Goal: Task Accomplishment & Management: Manage account settings

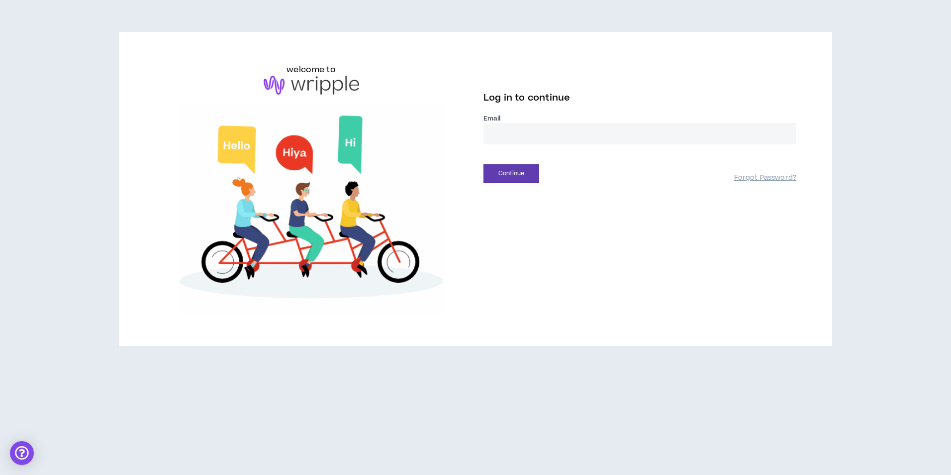
click at [501, 131] on input "email" at bounding box center [640, 133] width 313 height 21
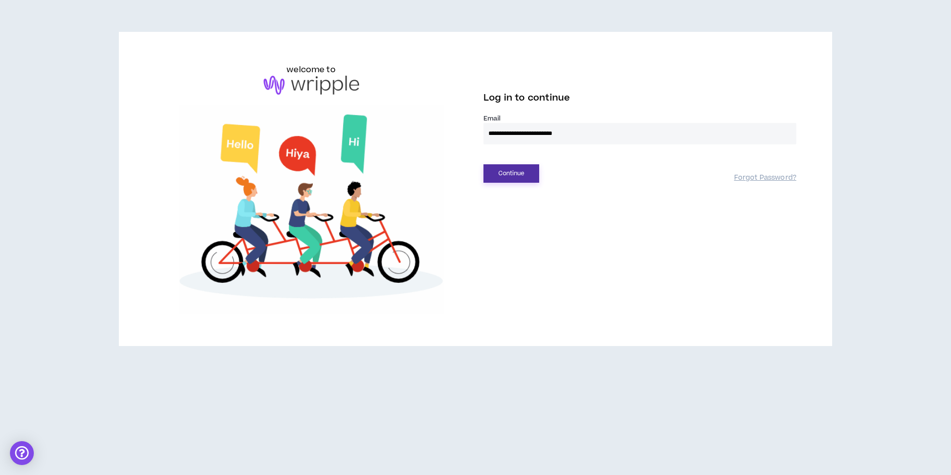
type input "**********"
click at [505, 176] on button "Continue" at bounding box center [512, 173] width 56 height 18
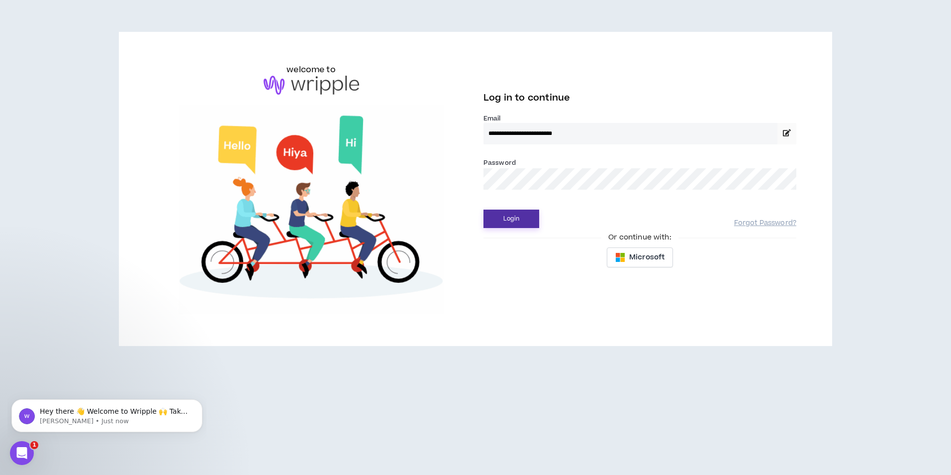
click at [484, 210] on button "Login" at bounding box center [512, 219] width 56 height 18
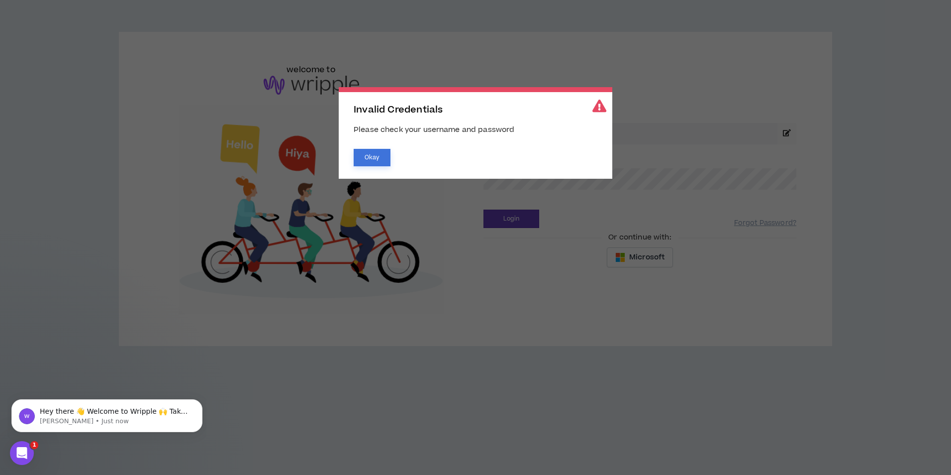
click at [373, 159] on button "Okay" at bounding box center [372, 157] width 37 height 17
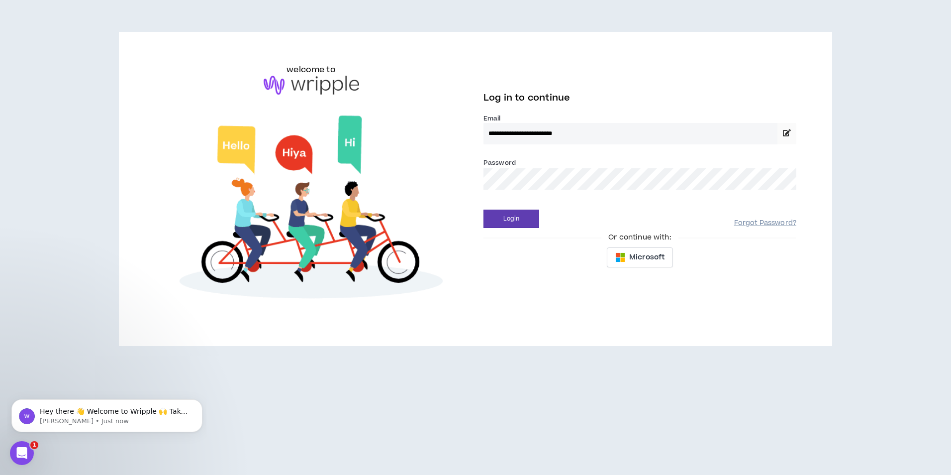
click at [777, 220] on link "Forgot Password?" at bounding box center [766, 222] width 62 height 9
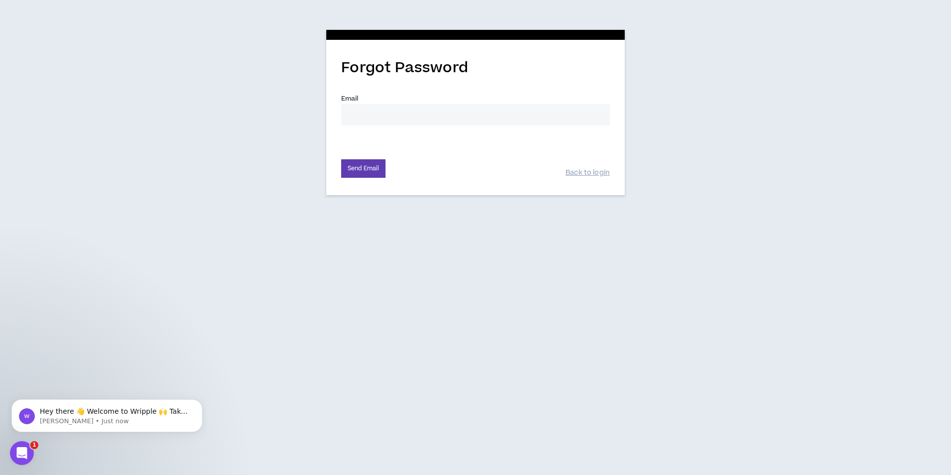
click at [407, 120] on input "Email *" at bounding box center [475, 114] width 269 height 21
type input "cphelan@deltavacations.com"
click at [368, 174] on button "Send Email" at bounding box center [363, 168] width 44 height 18
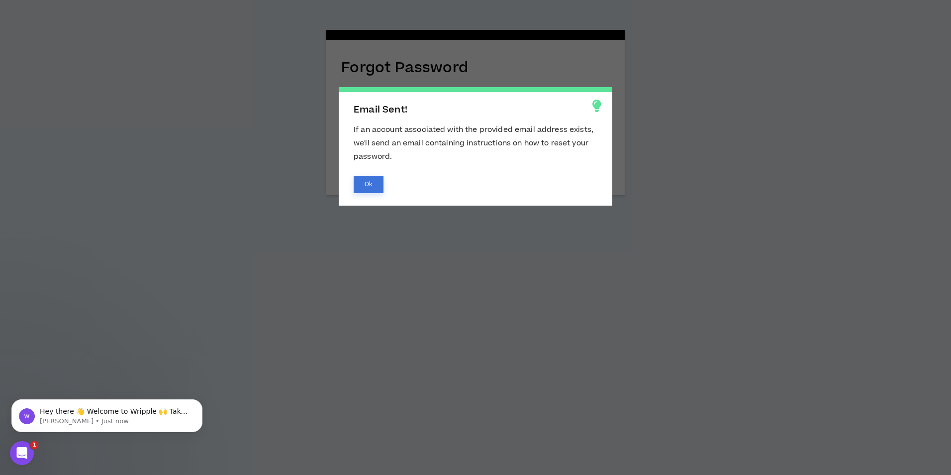
click at [368, 179] on button "Ok" at bounding box center [369, 184] width 30 height 17
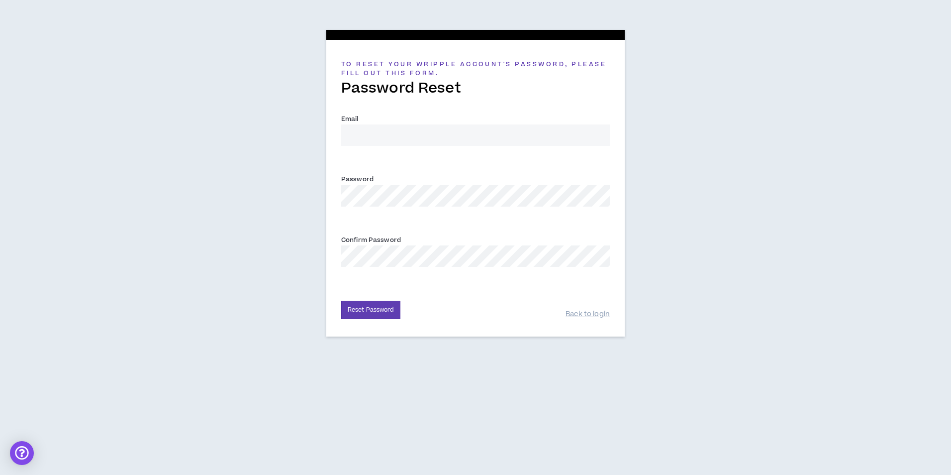
click at [365, 132] on input "Email *" at bounding box center [475, 134] width 269 height 21
type input "cphelan@deltavacations.com"
click at [383, 306] on button "Reset Password" at bounding box center [370, 310] width 59 height 18
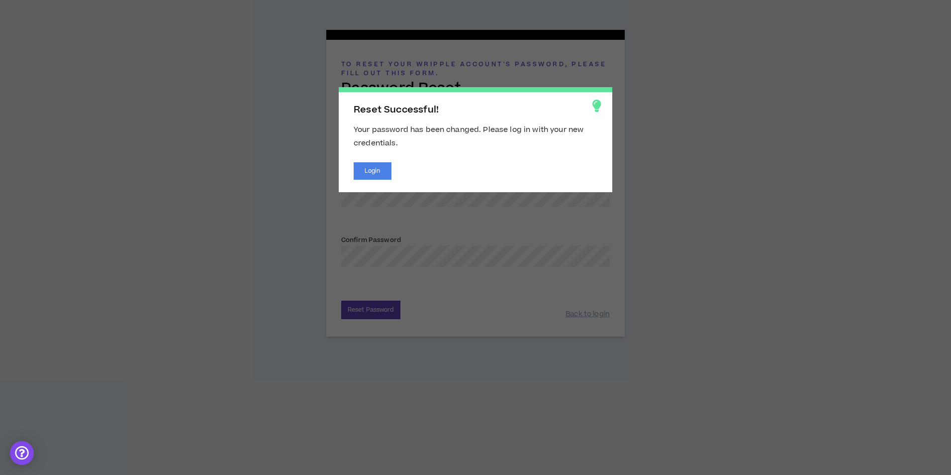
click at [374, 189] on div "Reset Successful! Your password has been changed. Please log in with your new c…" at bounding box center [476, 139] width 274 height 105
click at [374, 170] on button "Login" at bounding box center [373, 170] width 38 height 17
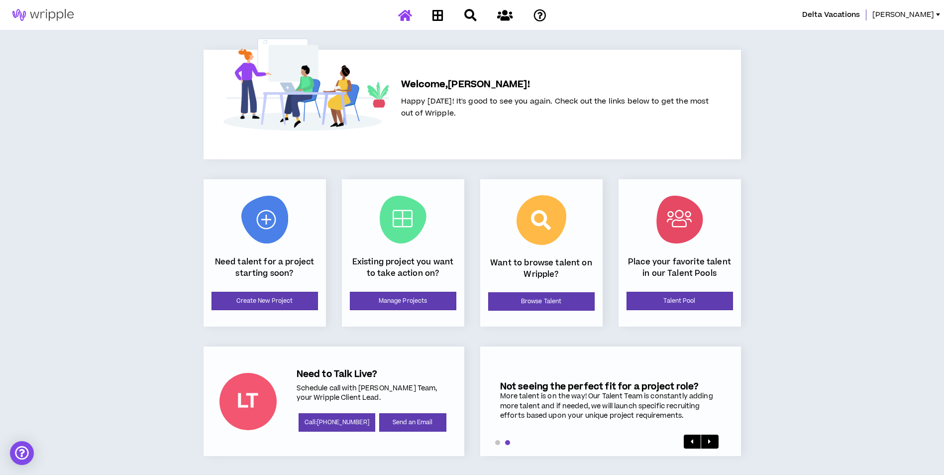
click at [468, 18] on icon at bounding box center [470, 15] width 12 height 12
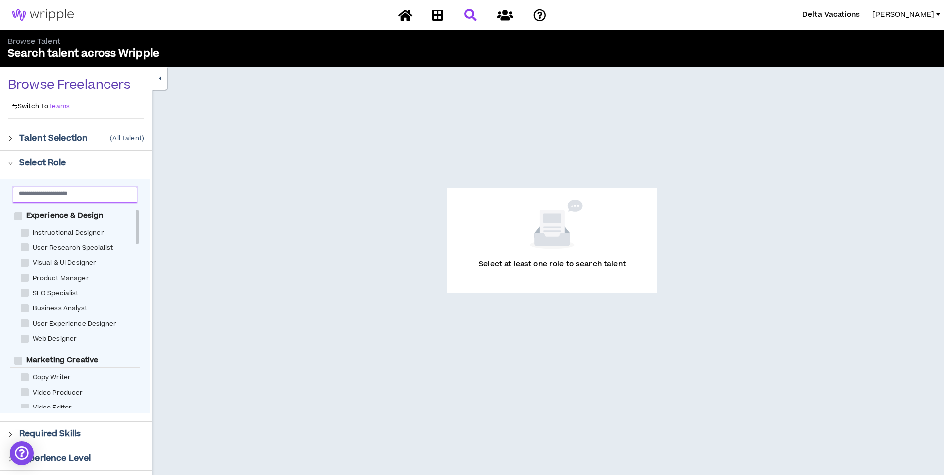
drag, startPoint x: 43, startPoint y: 188, endPoint x: 43, endPoint y: 194, distance: 5.5
click at [43, 190] on span at bounding box center [75, 195] width 125 height 16
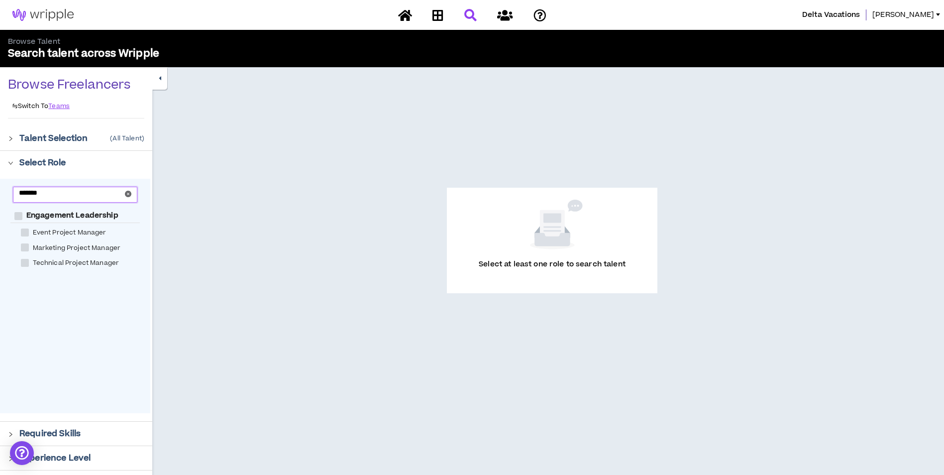
type input "*******"
click at [45, 248] on span "Marketing Project Manager" at bounding box center [77, 247] width 96 height 9
checkbox Manager "****"
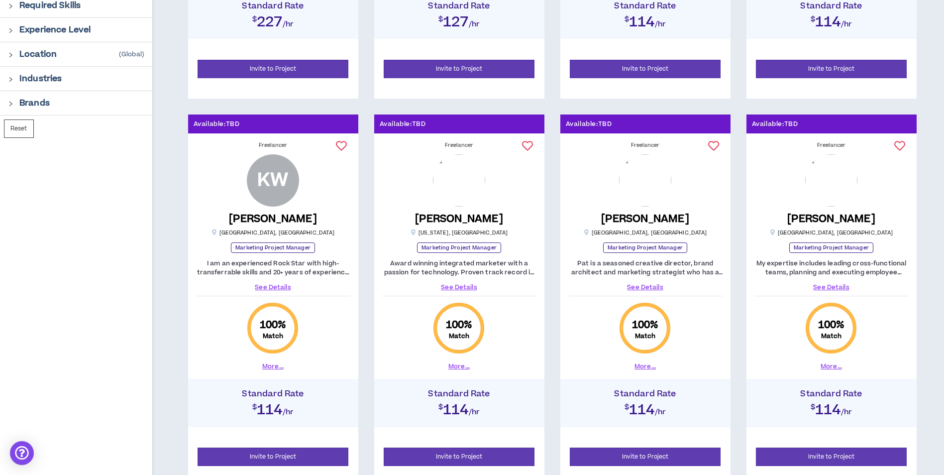
scroll to position [448, 0]
